Goal: Transaction & Acquisition: Purchase product/service

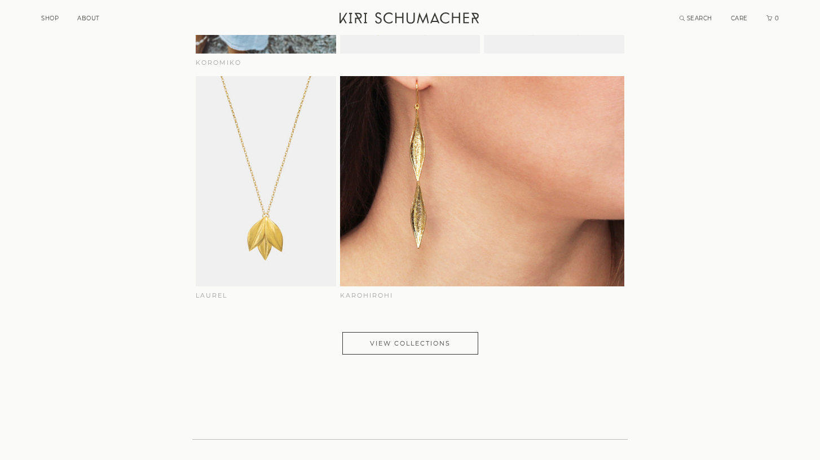
scroll to position [1946, 0]
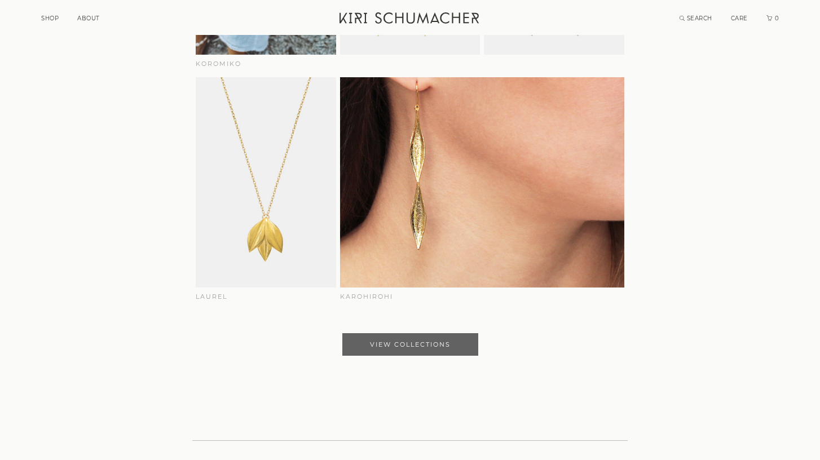
click at [409, 337] on link "View Collections" at bounding box center [410, 344] width 136 height 23
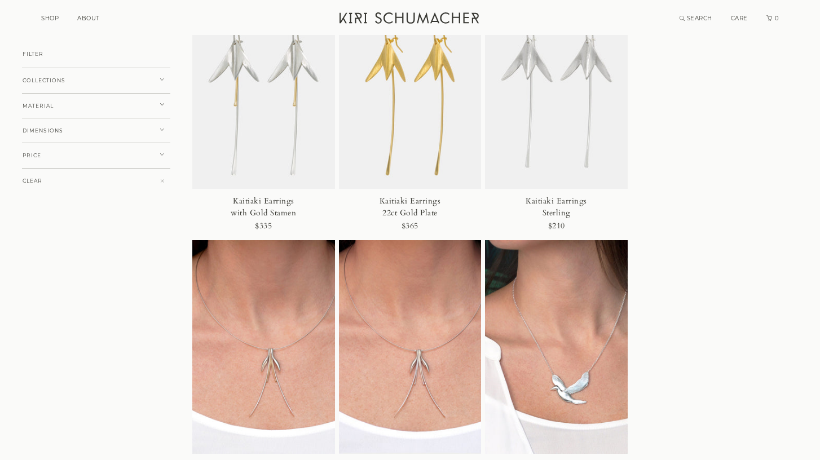
scroll to position [4107, 0]
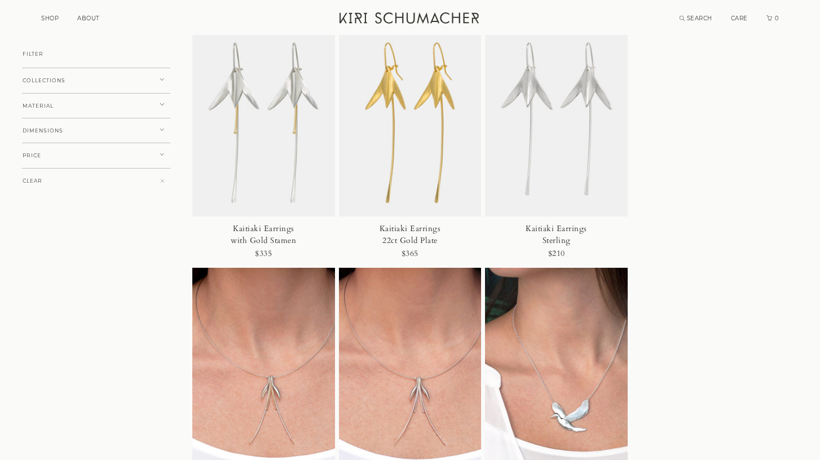
click at [162, 82] on span at bounding box center [162, 81] width 4 height 6
click at [28, 123] on button "PLEIADES" at bounding box center [96, 122] width 148 height 7
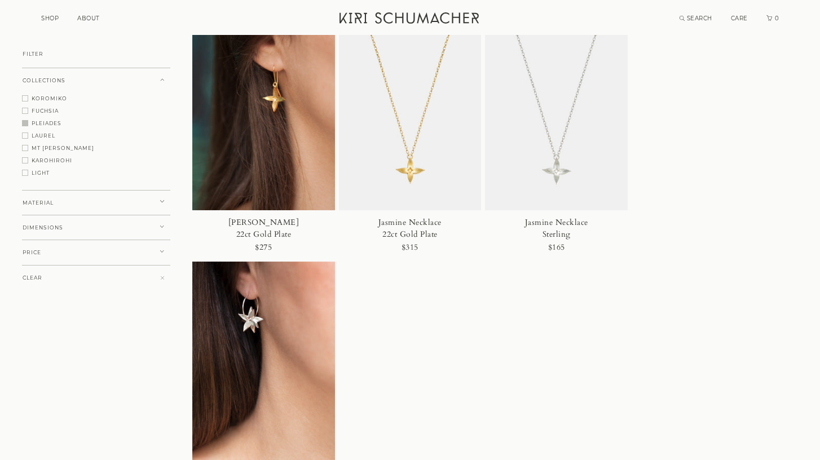
scroll to position [404, 0]
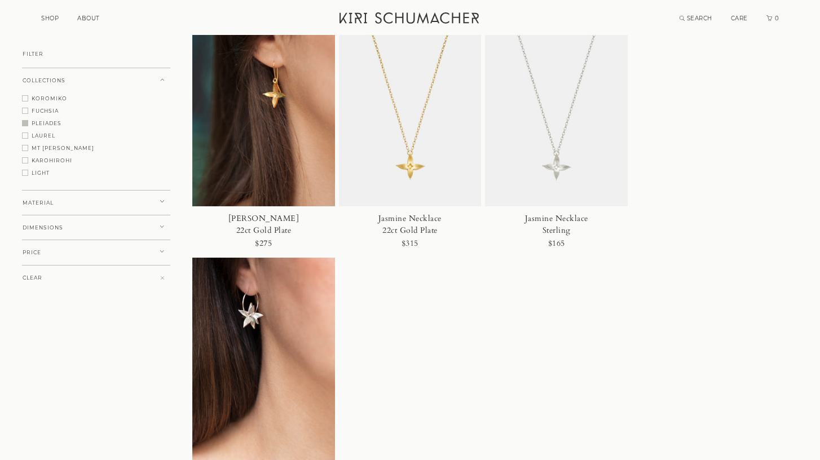
click at [27, 174] on span at bounding box center [25, 173] width 6 height 6
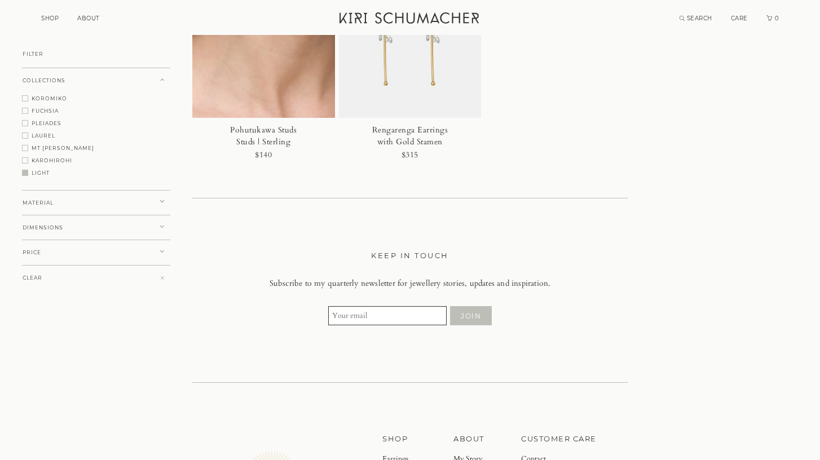
scroll to position [496, 0]
